Goal: Transaction & Acquisition: Purchase product/service

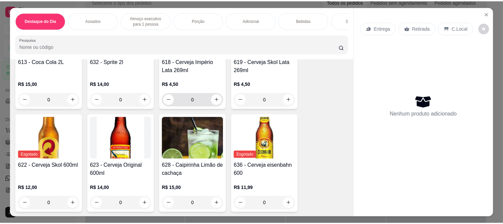
scroll to position [1460, 0]
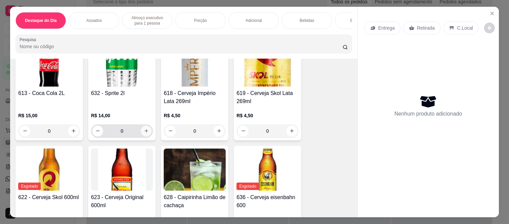
click at [144, 128] on icon "increase-product-quantity" at bounding box center [146, 130] width 5 height 5
type input "1"
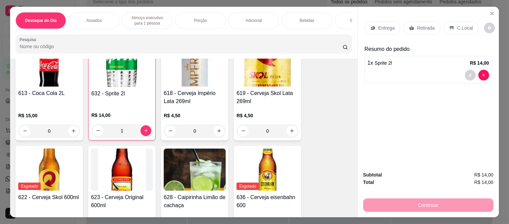
click at [417, 28] on p "Retirada" at bounding box center [426, 28] width 18 height 7
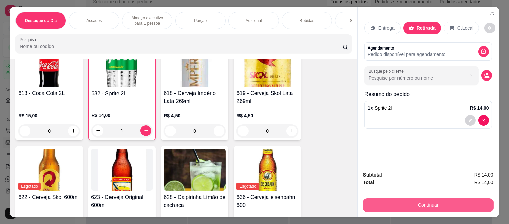
click at [400, 201] on button "Continuar" at bounding box center [428, 204] width 130 height 13
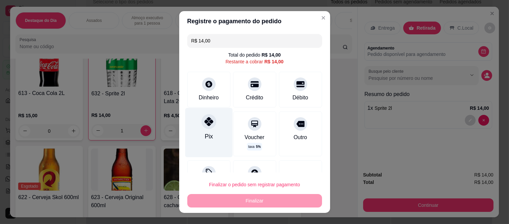
drag, startPoint x: 206, startPoint y: 123, endPoint x: 226, endPoint y: 94, distance: 34.8
click at [206, 123] on icon at bounding box center [208, 121] width 9 height 9
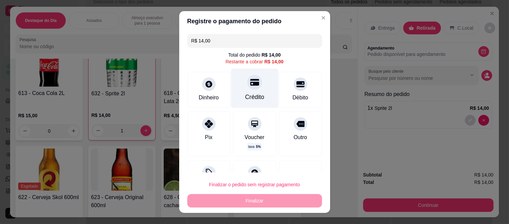
type input "R$ 0,00"
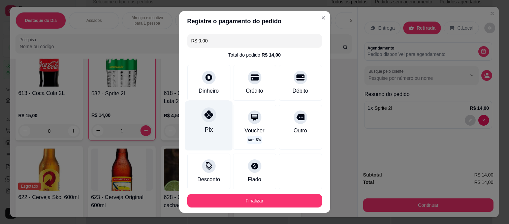
drag, startPoint x: 213, startPoint y: 129, endPoint x: 219, endPoint y: 194, distance: 65.0
click at [213, 130] on div "Pix" at bounding box center [209, 125] width 48 height 49
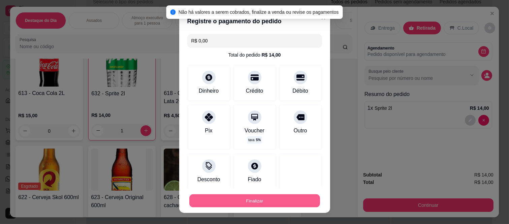
click at [223, 202] on button "Finalizar" at bounding box center [254, 200] width 131 height 13
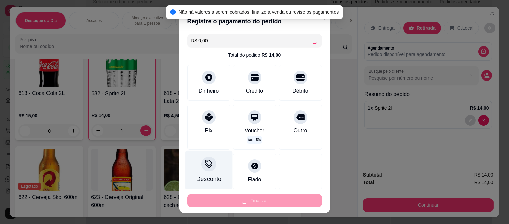
type input "0"
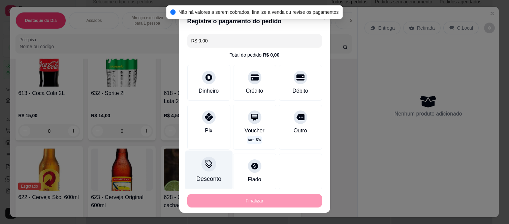
type input "-R$ 14,00"
